Goal: Information Seeking & Learning: Learn about a topic

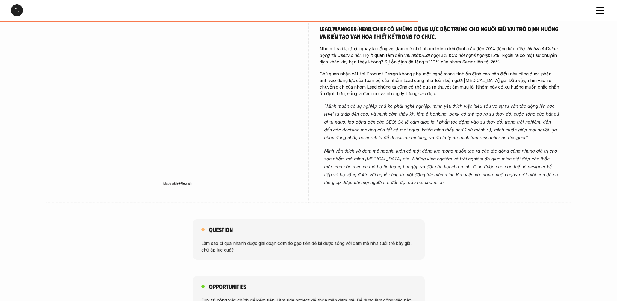
scroll to position [1090, 0]
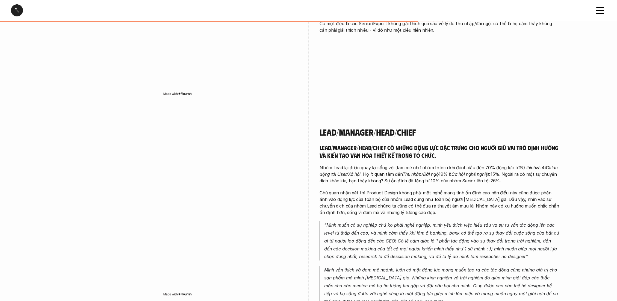
click at [17, 9] on div at bounding box center [17, 10] width 12 height 12
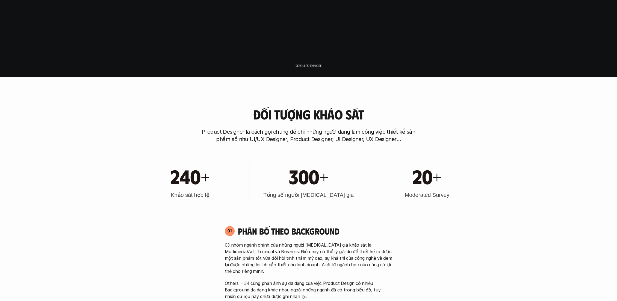
scroll to position [212, 0]
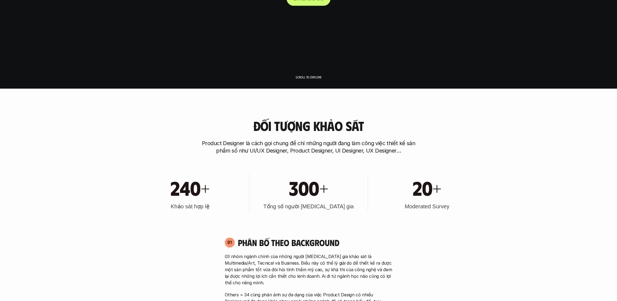
click at [312, 75] on p "Scroll to explore" at bounding box center [309, 77] width 26 height 4
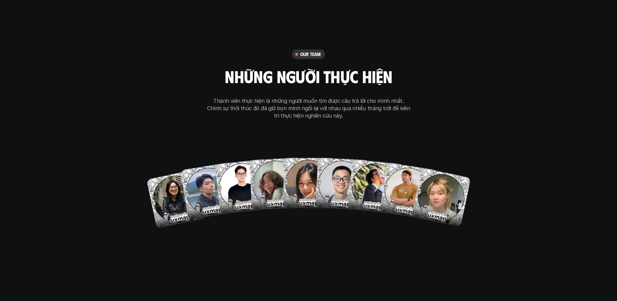
scroll to position [3189, 0]
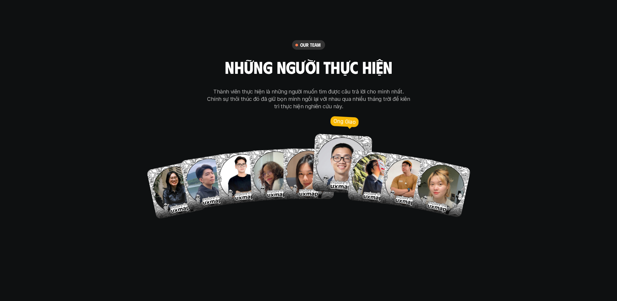
click at [341, 151] on img at bounding box center [342, 164] width 60 height 60
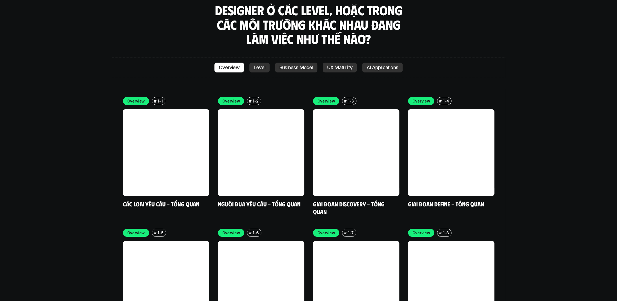
scroll to position [1609, 0]
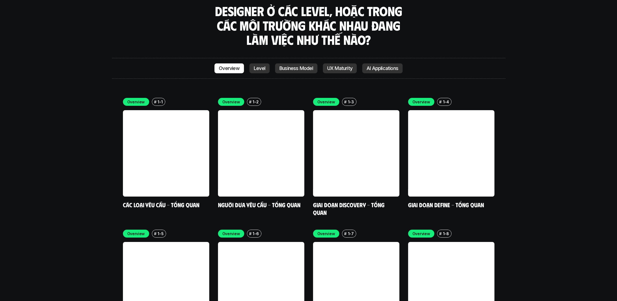
click at [260, 66] on p "Level" at bounding box center [259, 68] width 11 height 5
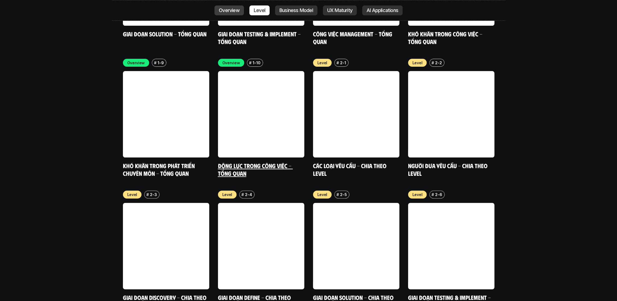
scroll to position [1913, 0]
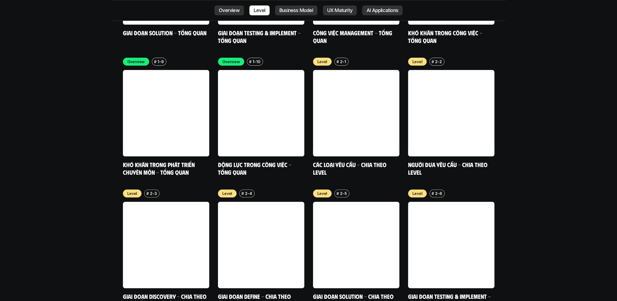
click at [294, 11] on p "Business Model" at bounding box center [297, 10] width 34 height 5
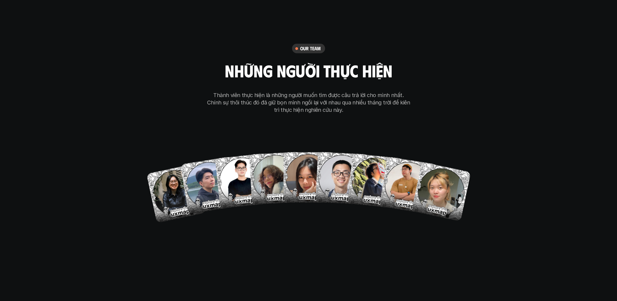
scroll to position [3432, 0]
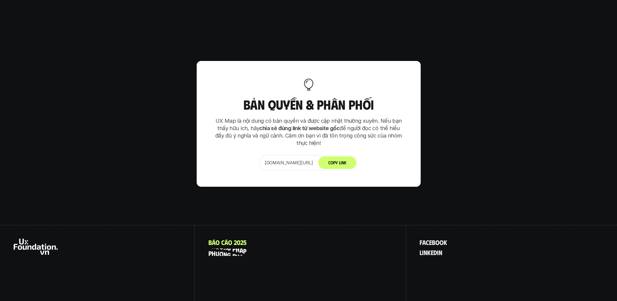
click at [234, 249] on p "p h ư ơ n g p h á p" at bounding box center [228, 252] width 38 height 7
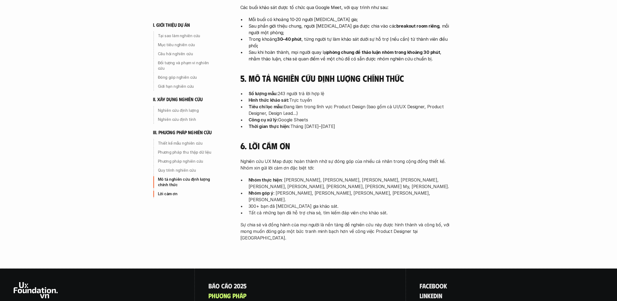
scroll to position [1711, 0]
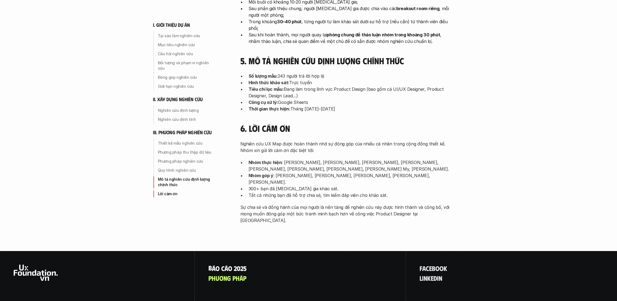
click at [227, 265] on p "B á o c á o 2 0 2 5" at bounding box center [228, 268] width 38 height 7
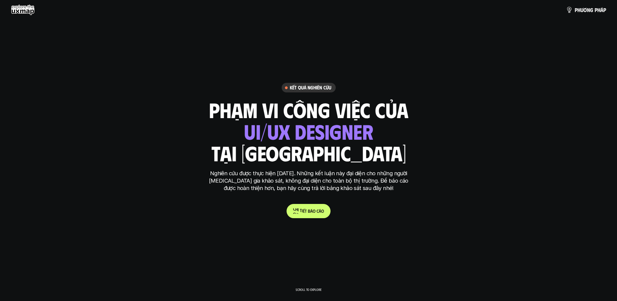
click at [305, 213] on p "C h i t i ế t b á o c á o" at bounding box center [308, 210] width 31 height 5
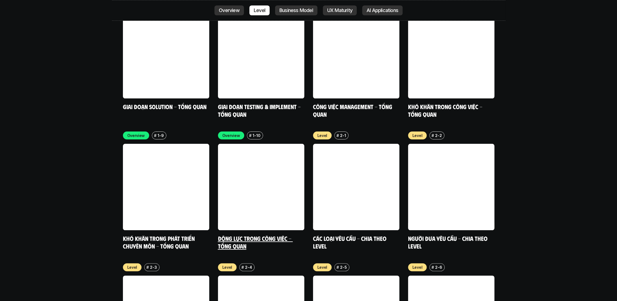
scroll to position [1840, 0]
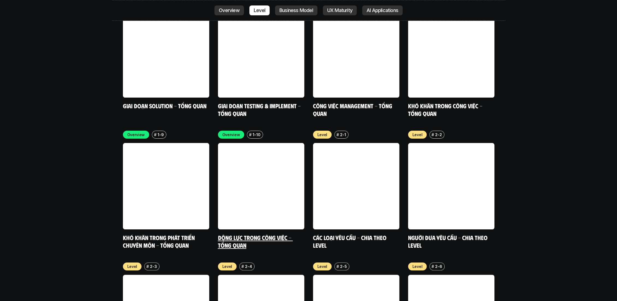
click at [239, 234] on link "Động lực trong công việc - Tổng quan" at bounding box center [255, 241] width 75 height 15
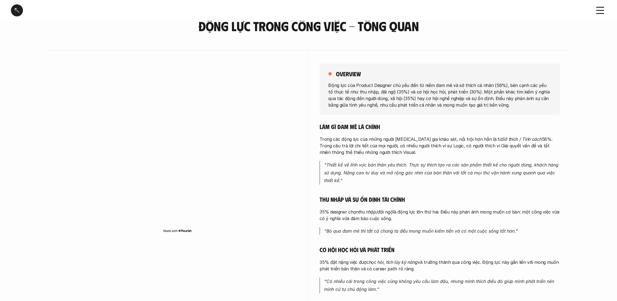
scroll to position [61, 0]
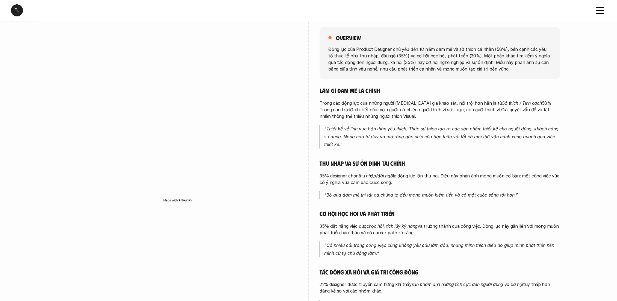
click at [332, 95] on div "Làm gì đam mê là chính Trong các động lực của những người [MEDICAL_DATA] gia kh…" at bounding box center [440, 216] width 241 height 258
drag, startPoint x: 330, startPoint y: 89, endPoint x: 345, endPoint y: 92, distance: 15.4
click at [345, 92] on h5 "Làm gì đam mê là chính" at bounding box center [440, 91] width 241 height 8
click at [354, 128] on em "“Thiết kế về lĩnh vực bản thân yêu thích. Thực sự thích tạo ra các sản phẩm thi…" at bounding box center [442, 136] width 236 height 21
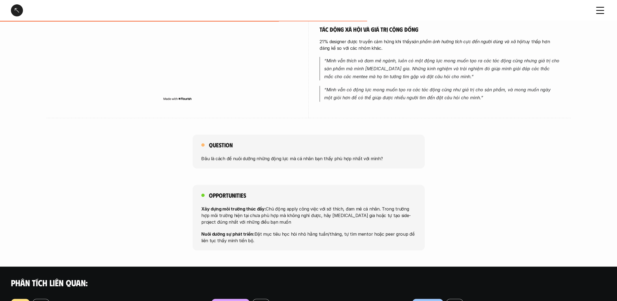
scroll to position [304, 0]
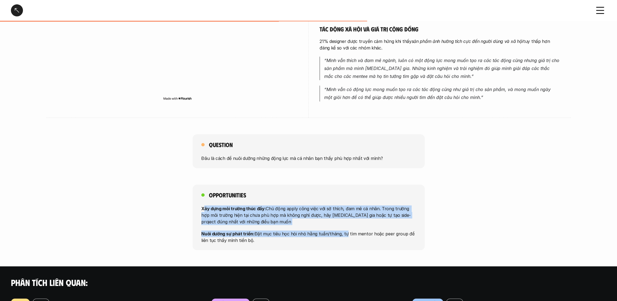
drag, startPoint x: 204, startPoint y: 207, endPoint x: 354, endPoint y: 232, distance: 152.6
click at [354, 232] on div "Xây dựng môi trường thúc đẩy: Chủ động apply công việc với sở thích, đam mê cá …" at bounding box center [308, 224] width 215 height 38
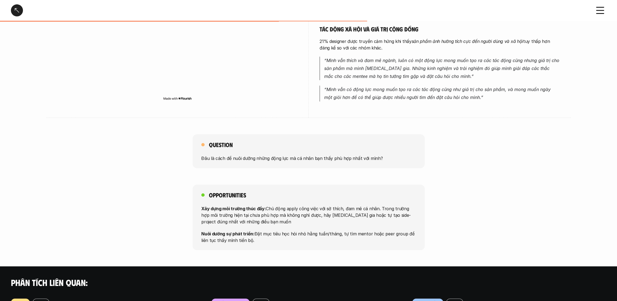
click at [391, 233] on p "Nuôi dưỡng sự phát triển: Đặt mục tiêu học hỏi nhỏ hằng tuần/tháng, tự tìm ment…" at bounding box center [308, 236] width 215 height 13
click at [479, 228] on div "Opportunities Xây dựng môi trường thúc đẩy: Chủ động apply công việc với sở thí…" at bounding box center [308, 218] width 617 height 66
click at [404, 208] on p "Xây dựng môi trường thúc đẩy: Chủ động apply công việc với sở thích, đam mê cá …" at bounding box center [308, 215] width 215 height 20
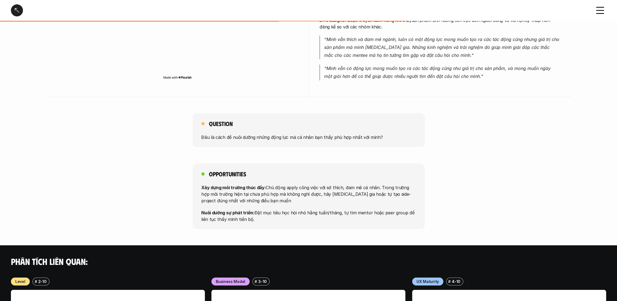
scroll to position [334, 0]
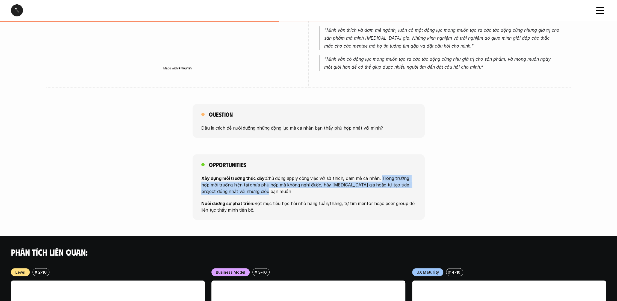
drag, startPoint x: 378, startPoint y: 182, endPoint x: 386, endPoint y: 191, distance: 12.0
click at [386, 191] on p "Xây dựng môi trường thúc đẩy: Chủ động apply công việc với sở thích, đam mê cá …" at bounding box center [308, 185] width 215 height 20
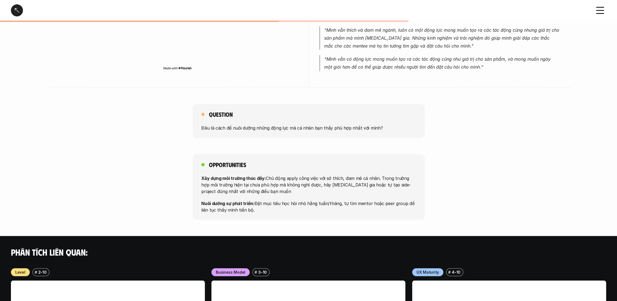
click at [374, 202] on p "Nuôi dưỡng sự phát triển: Đặt mục tiêu học hỏi nhỏ hằng tuần/tháng, tự tìm ment…" at bounding box center [308, 206] width 215 height 13
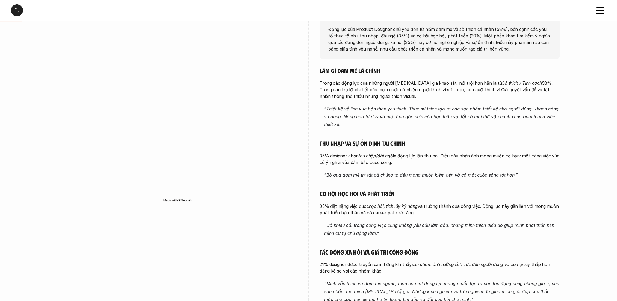
scroll to position [0, 0]
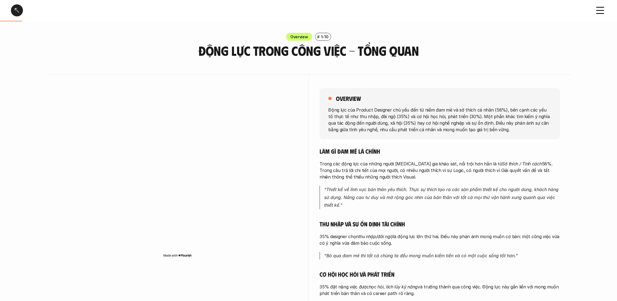
click at [16, 10] on div at bounding box center [17, 10] width 12 height 12
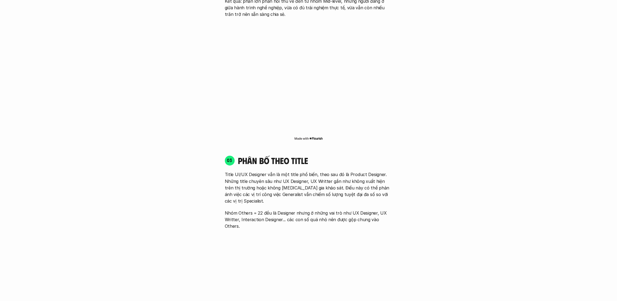
scroll to position [642, 0]
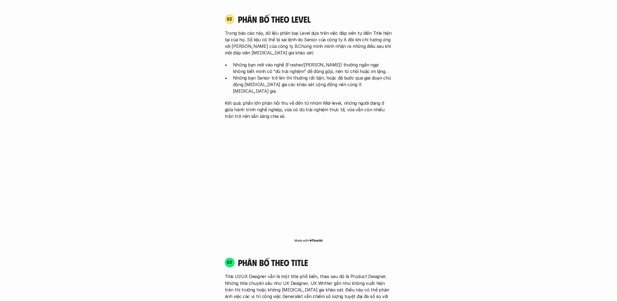
click at [405, 212] on div "01 Phân bố theo background 03 nhóm ngành chính của những người [MEDICAL_DATA] g…" at bounding box center [309, 302] width 350 height 1000
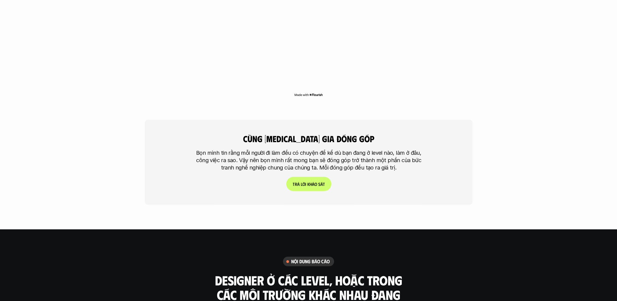
scroll to position [1340, 0]
click at [306, 181] on p "T r ả l ờ i k h ả o s á t" at bounding box center [309, 183] width 32 height 5
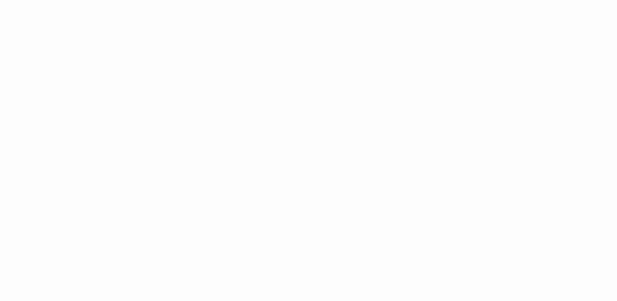
scroll to position [1347, 0]
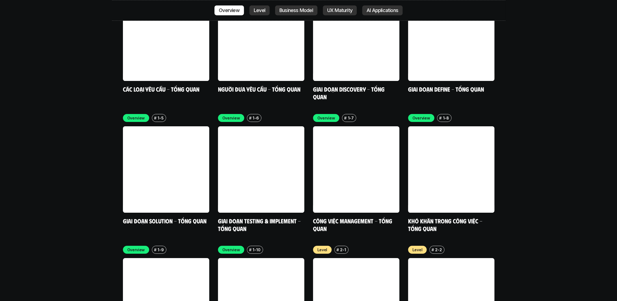
scroll to position [1735, 0]
